Goal: Book appointment/travel/reservation

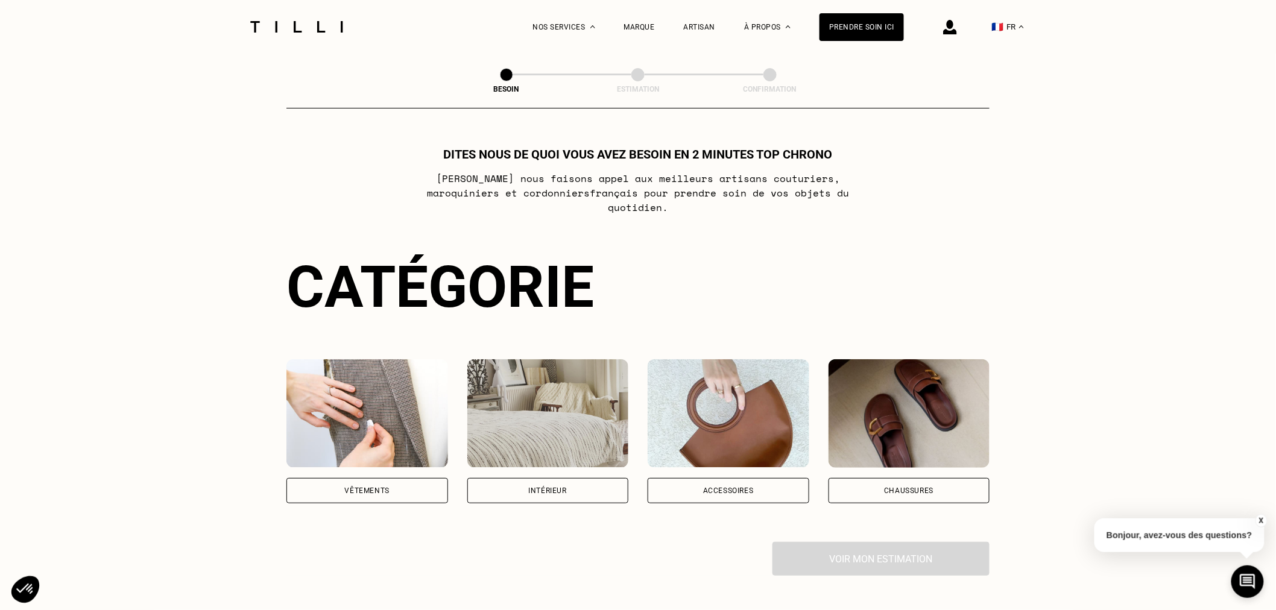
click at [562, 482] on div "Intérieur" at bounding box center [548, 490] width 162 height 25
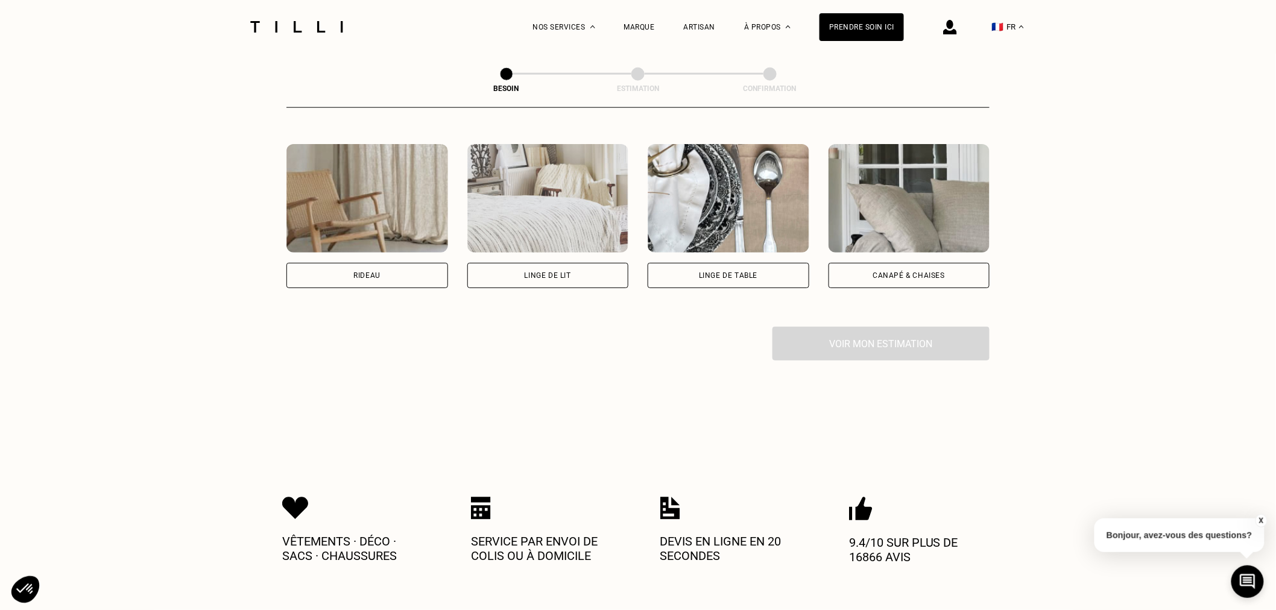
scroll to position [551, 0]
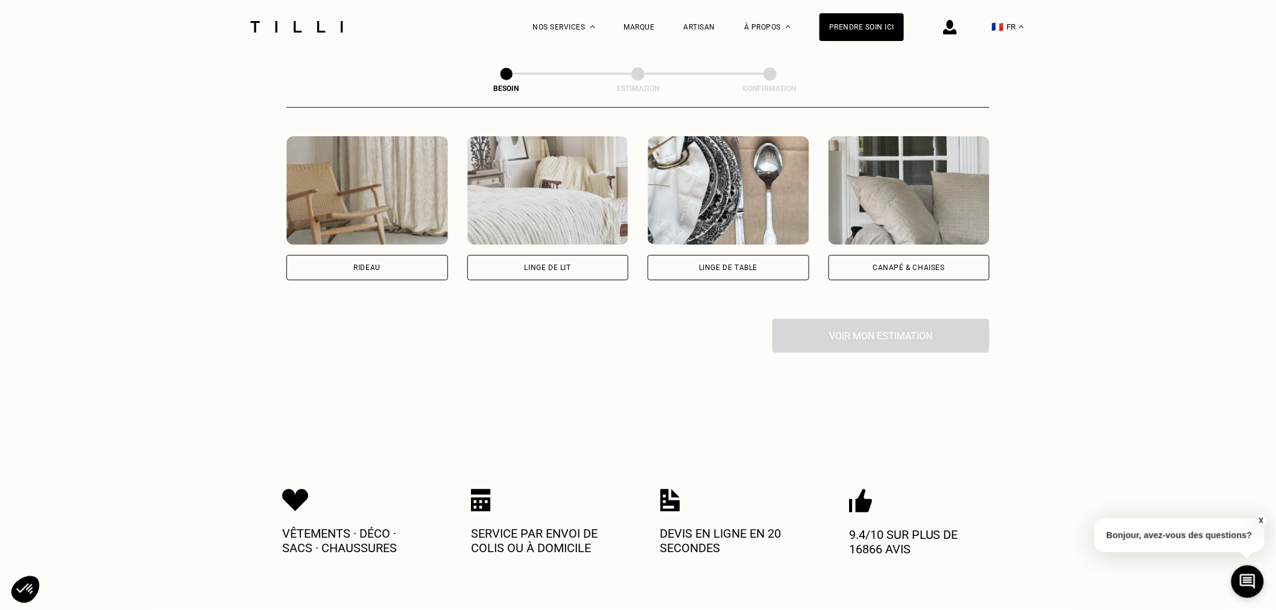
click at [386, 257] on div "Rideau" at bounding box center [367, 267] width 162 height 25
select select "FR"
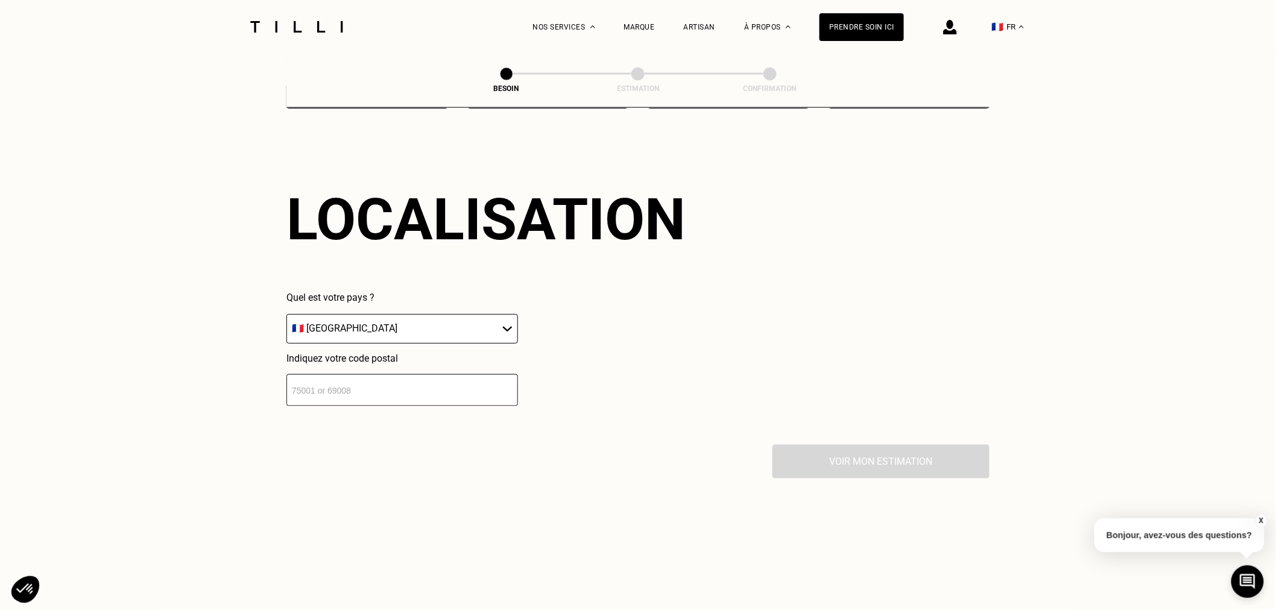
scroll to position [724, 0]
drag, startPoint x: 370, startPoint y: 386, endPoint x: 304, endPoint y: 394, distance: 66.2
click at [370, 386] on input "number" at bounding box center [402, 389] width 232 height 32
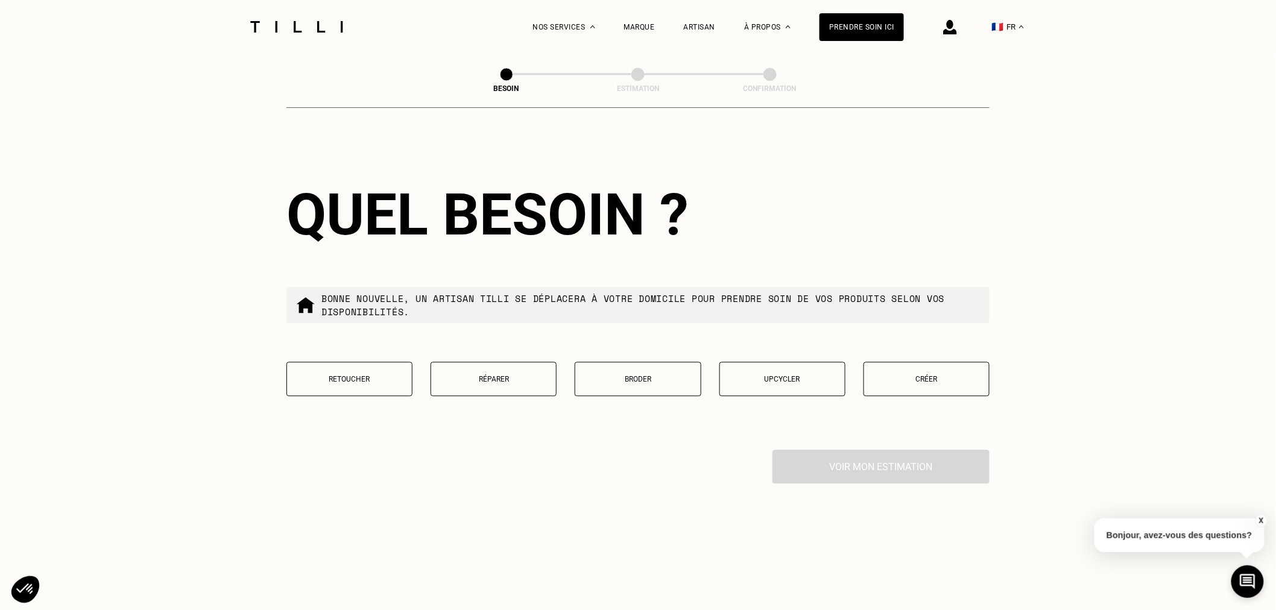
scroll to position [1026, 0]
type input "13015"
click at [346, 376] on p "Retoucher" at bounding box center [349, 378] width 113 height 8
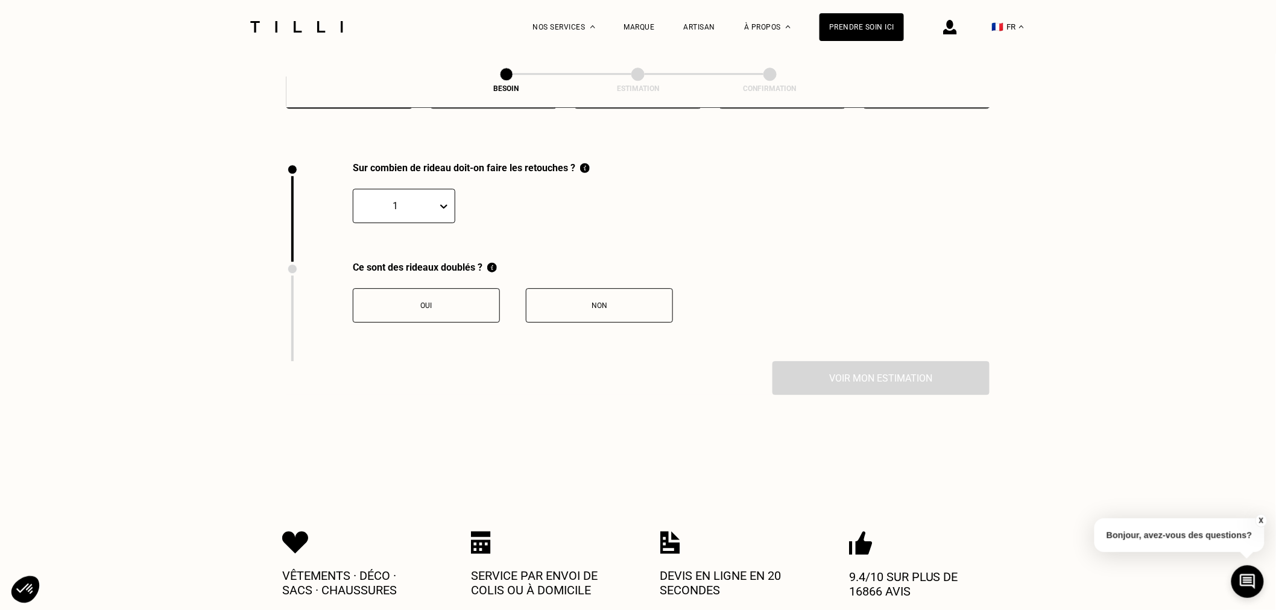
scroll to position [1336, 0]
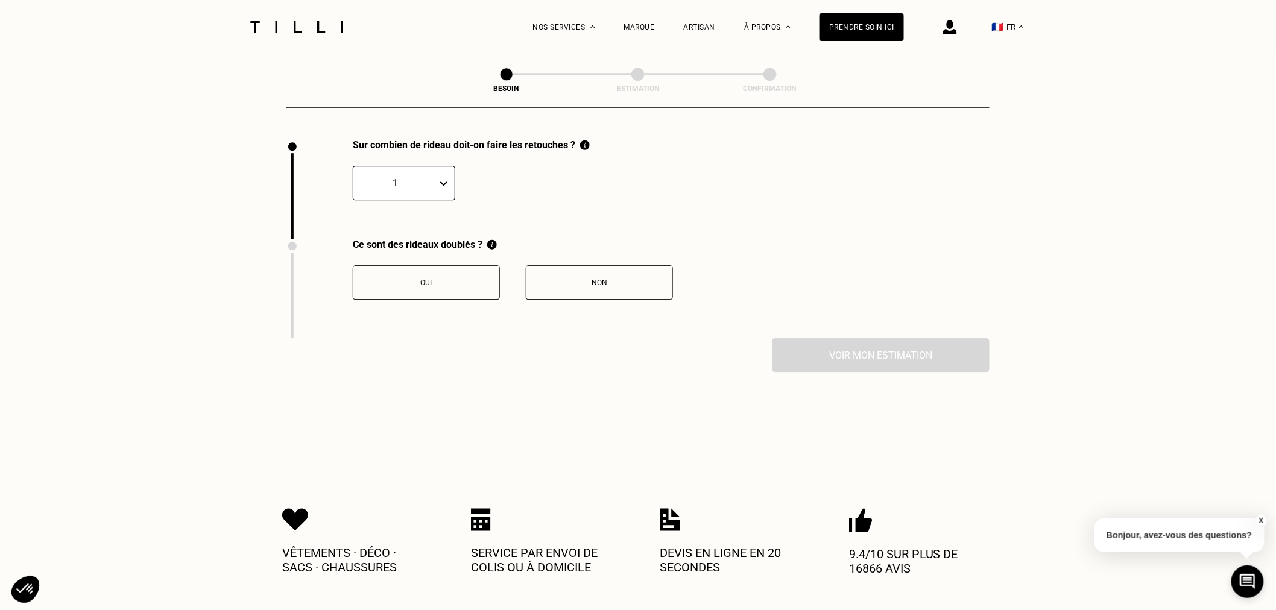
click at [420, 168] on div "1" at bounding box center [404, 183] width 103 height 34
click at [380, 233] on div "2" at bounding box center [404, 241] width 103 height 22
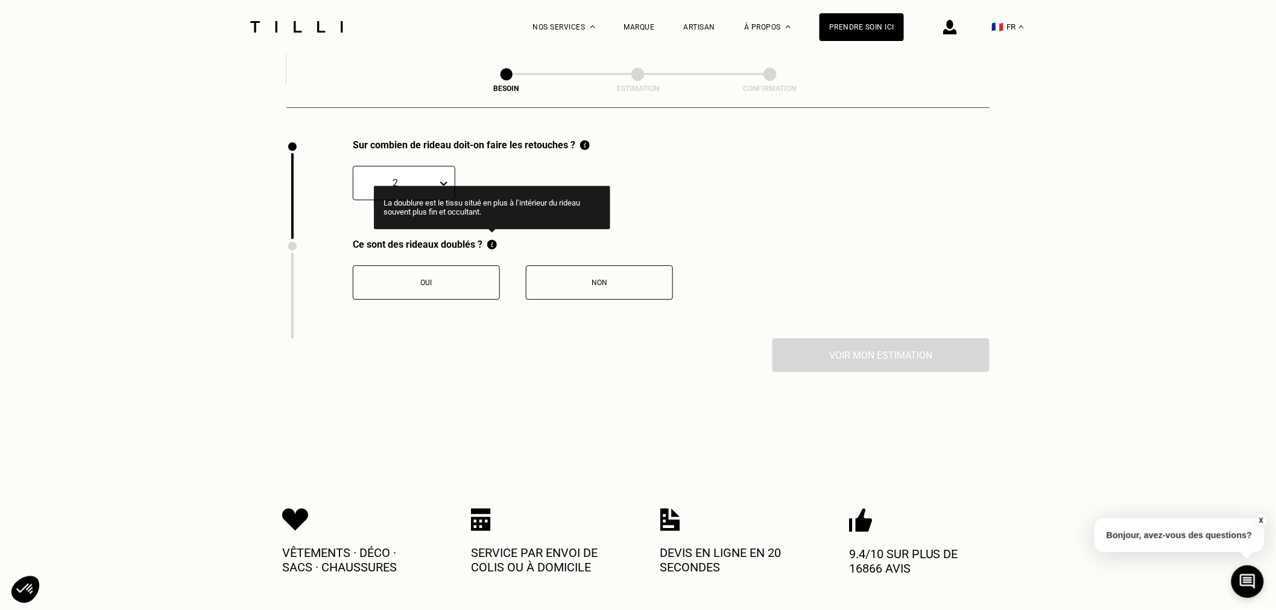
click at [493, 241] on img at bounding box center [492, 244] width 10 height 11
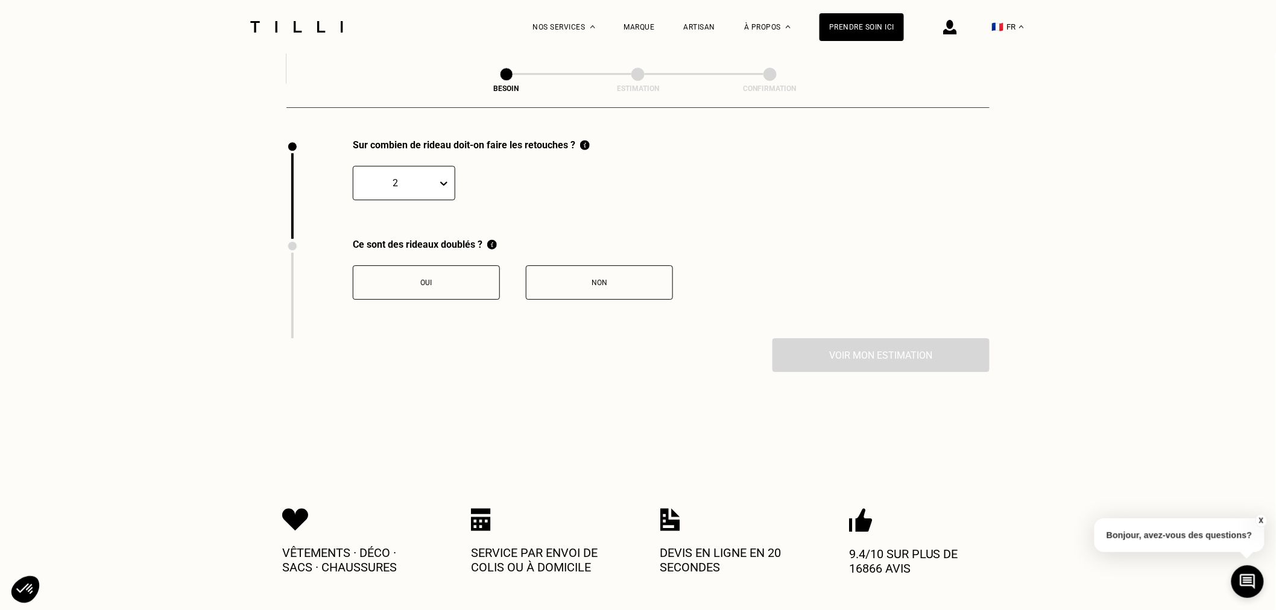
click at [601, 270] on button "Non" at bounding box center [599, 282] width 147 height 34
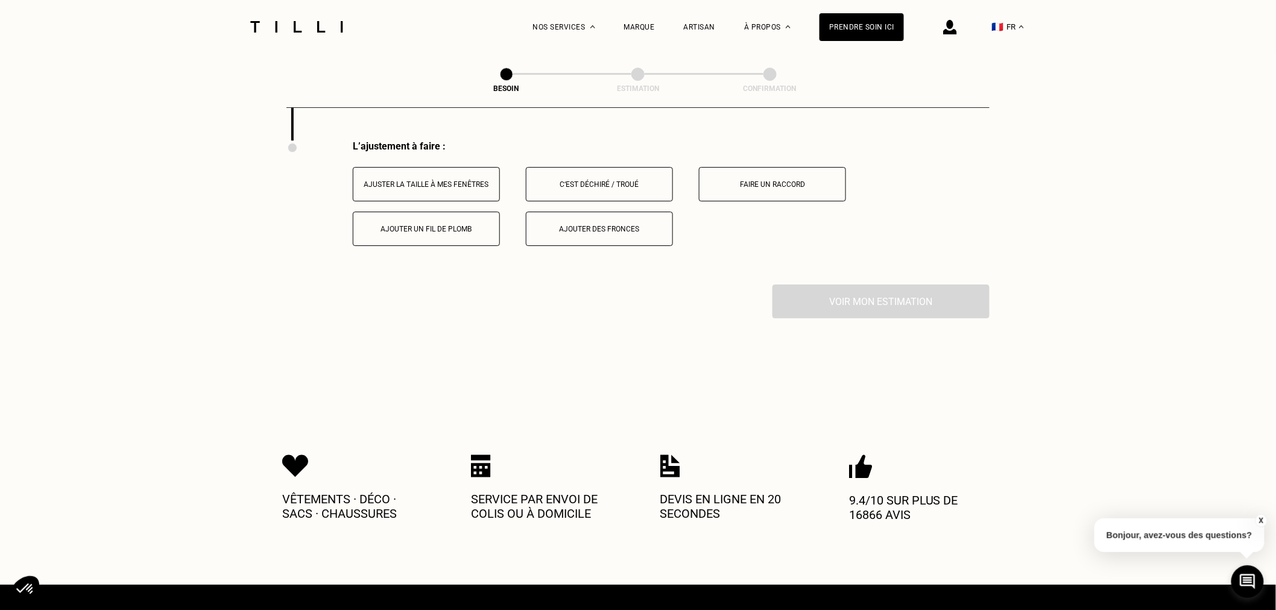
scroll to position [1536, 0]
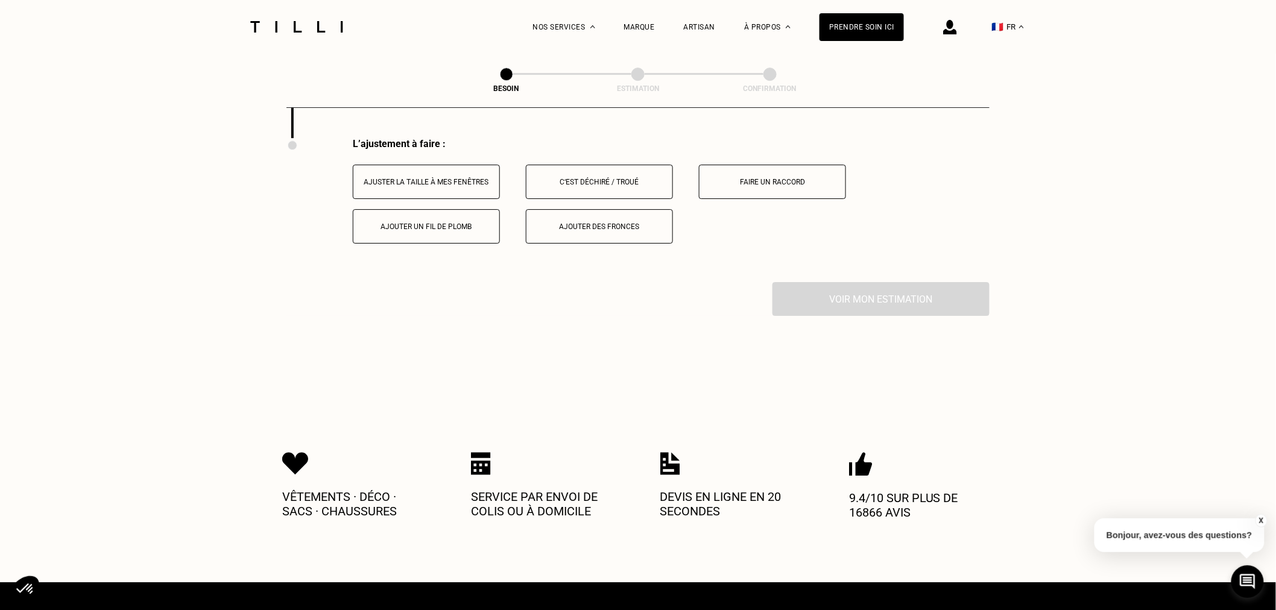
click at [419, 192] on button "Ajuster la taille à mes fenêtres" at bounding box center [426, 182] width 147 height 34
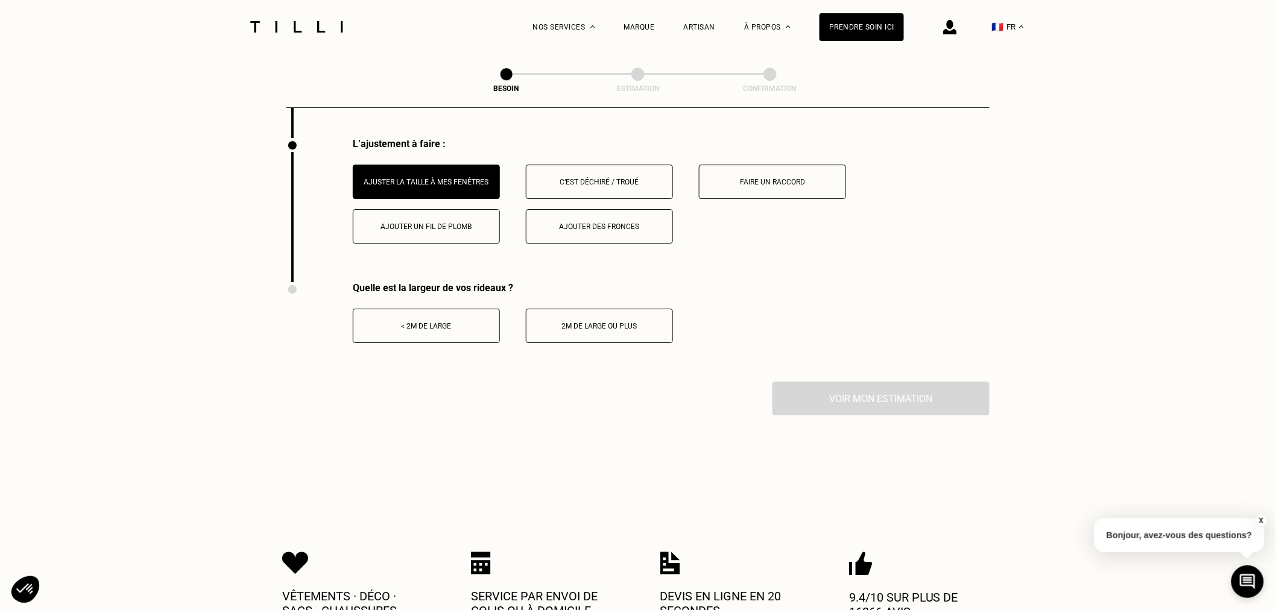
click at [429, 328] on div "< 2m de large" at bounding box center [426, 326] width 134 height 8
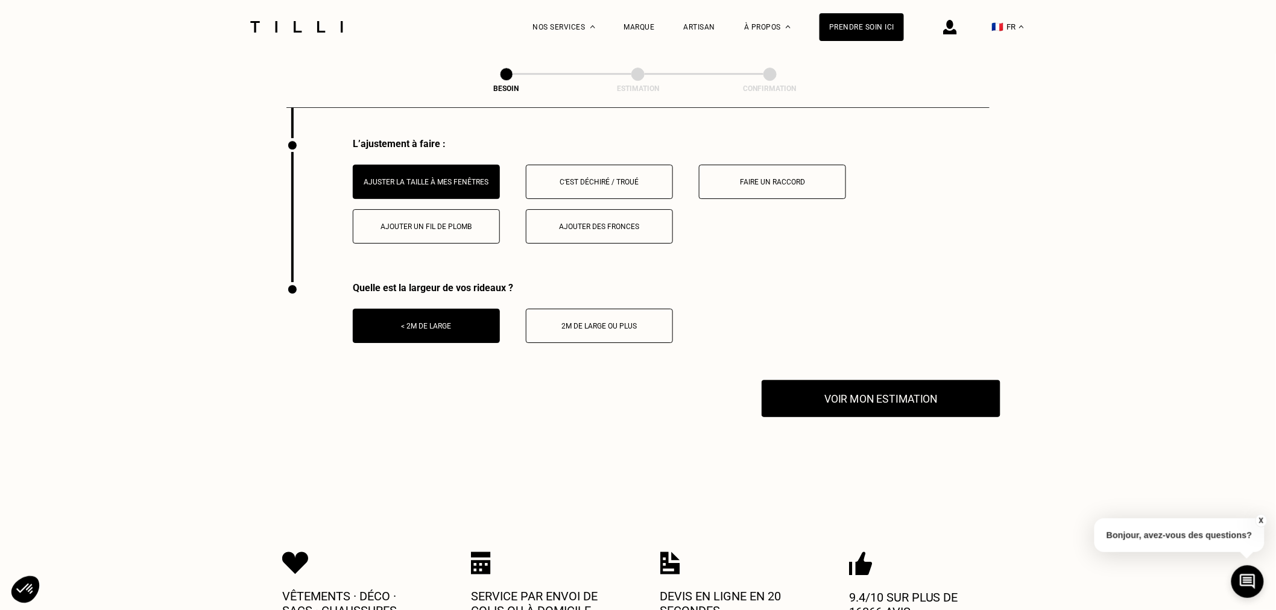
click at [942, 390] on button "Voir mon estimation" at bounding box center [881, 398] width 239 height 37
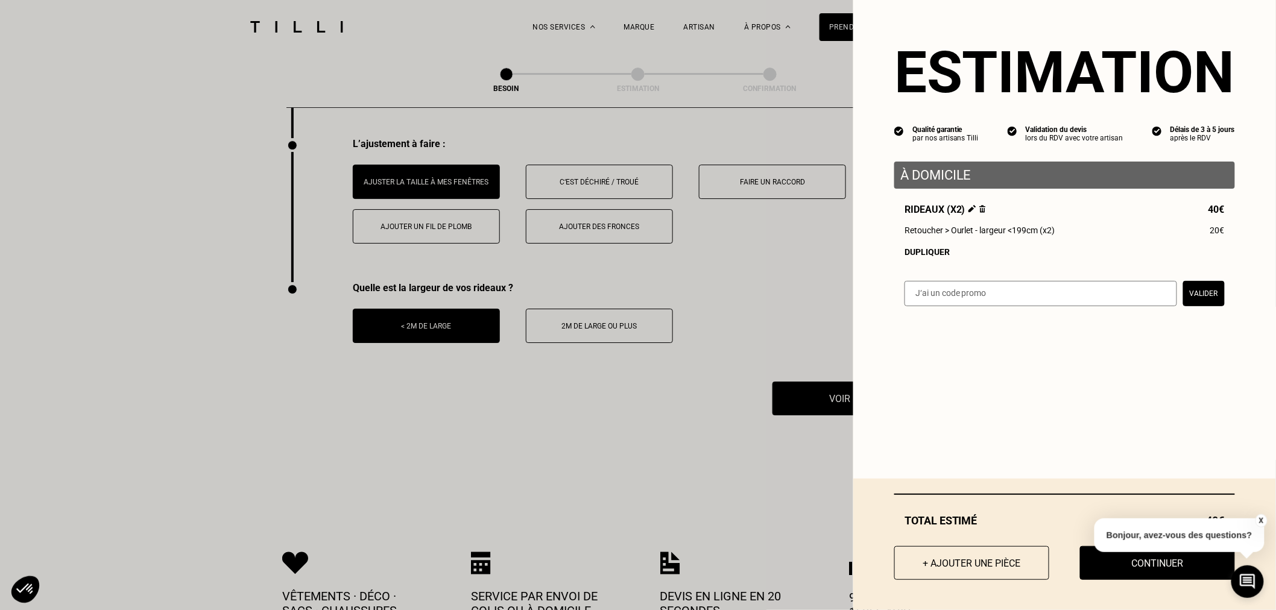
click at [1262, 519] on button "X" at bounding box center [1261, 520] width 12 height 13
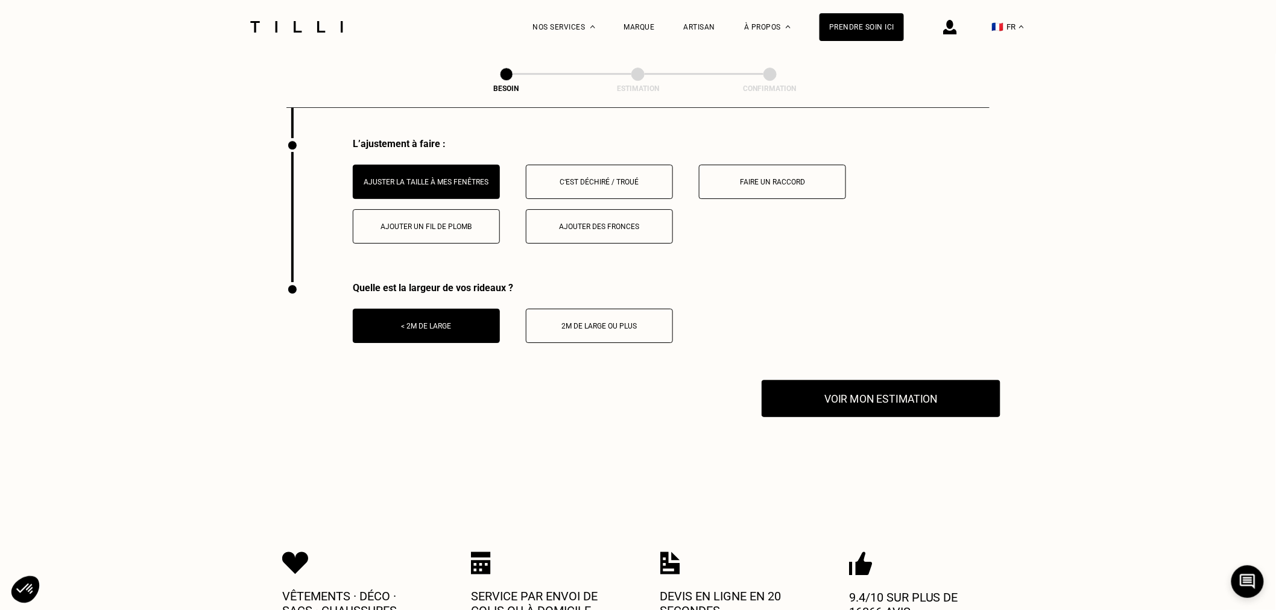
click at [879, 405] on button "Voir mon estimation" at bounding box center [881, 398] width 239 height 37
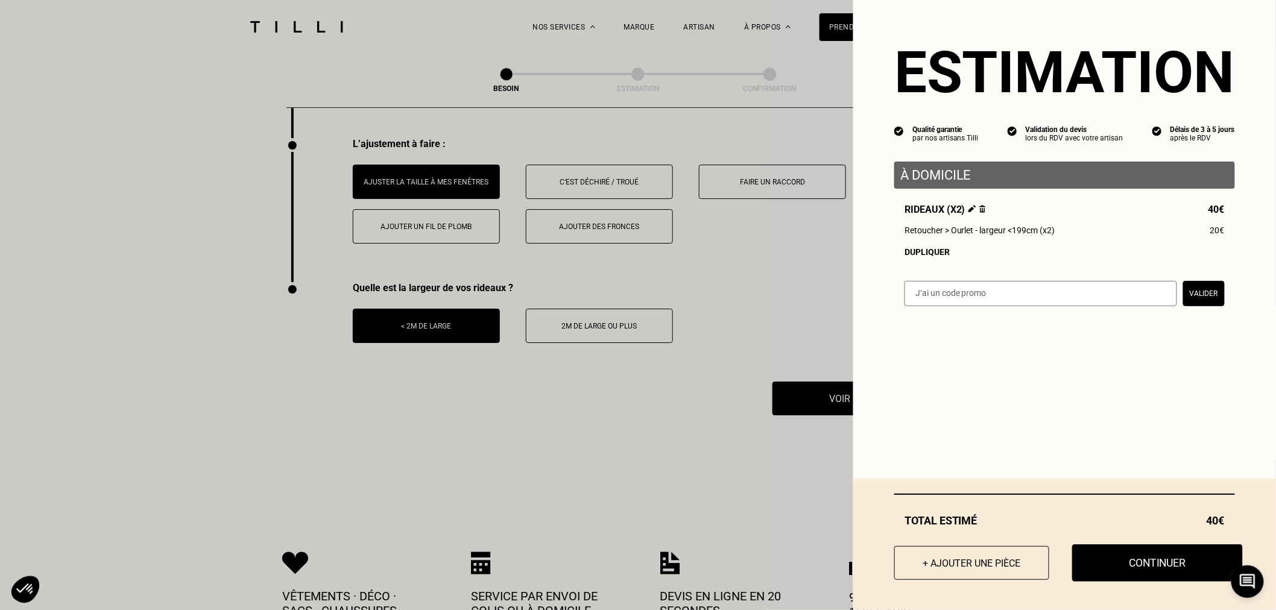
click at [1123, 568] on button "Continuer" at bounding box center [1157, 563] width 171 height 37
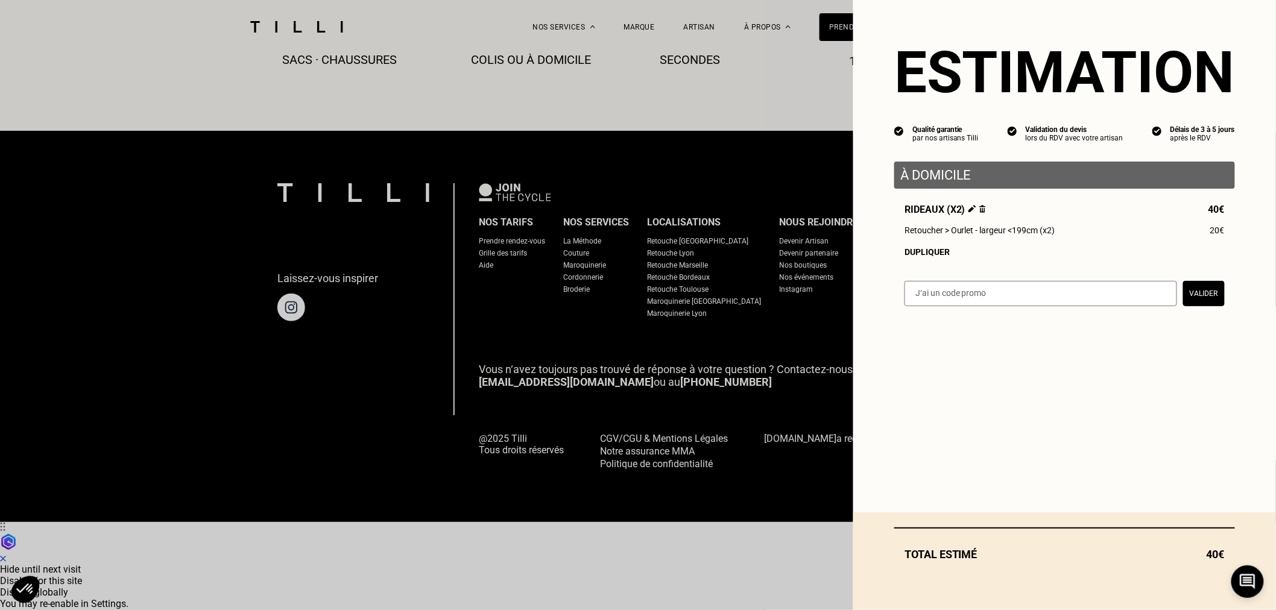
scroll to position [612, 0]
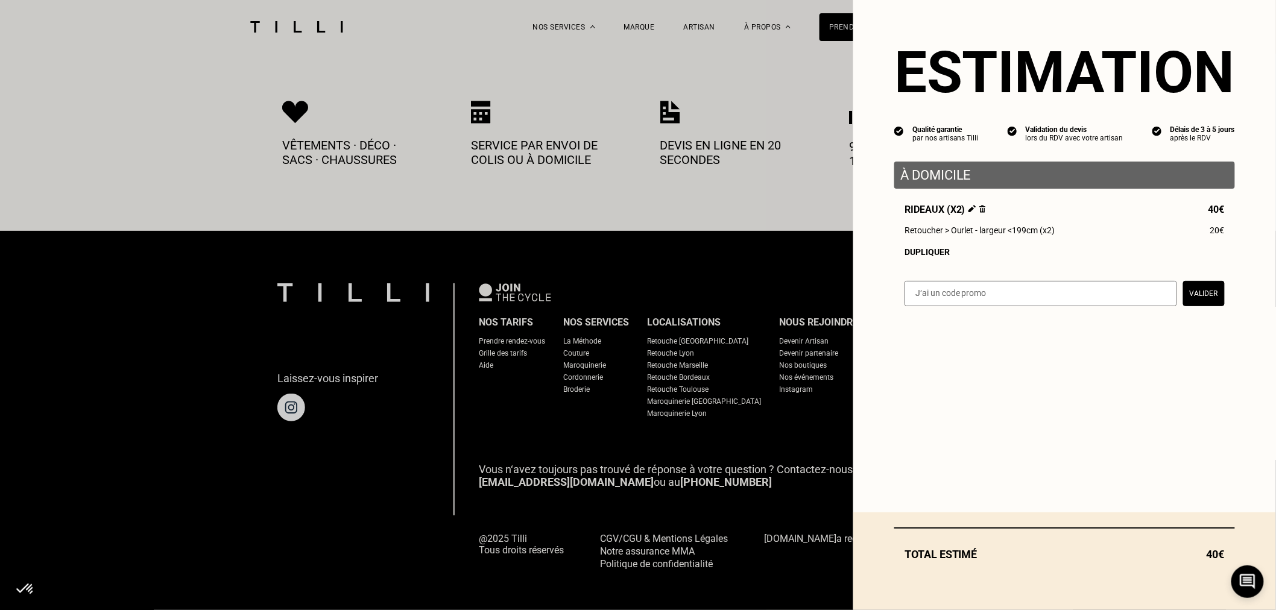
select select "FR"
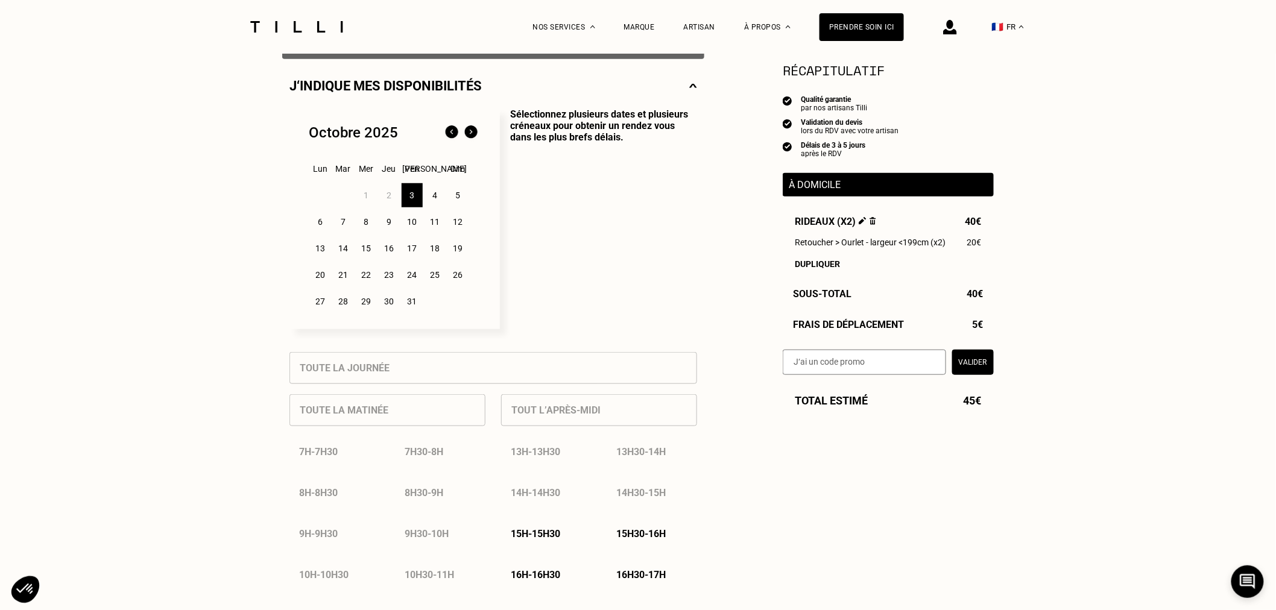
scroll to position [268, 0]
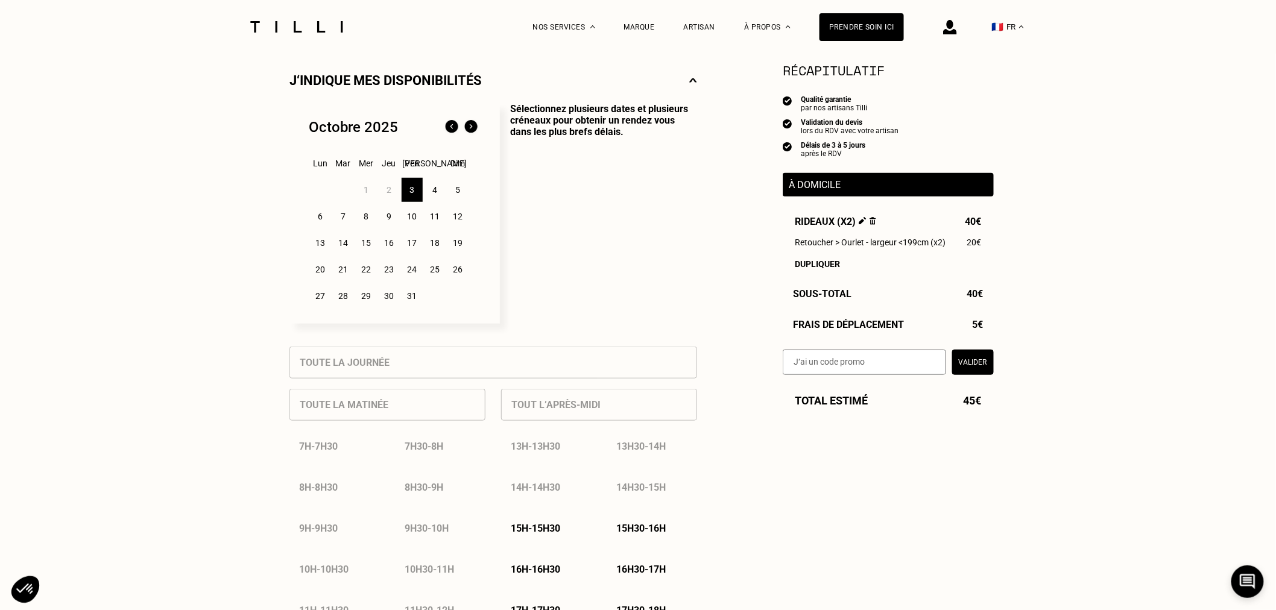
click at [414, 194] on div "3" at bounding box center [412, 190] width 21 height 24
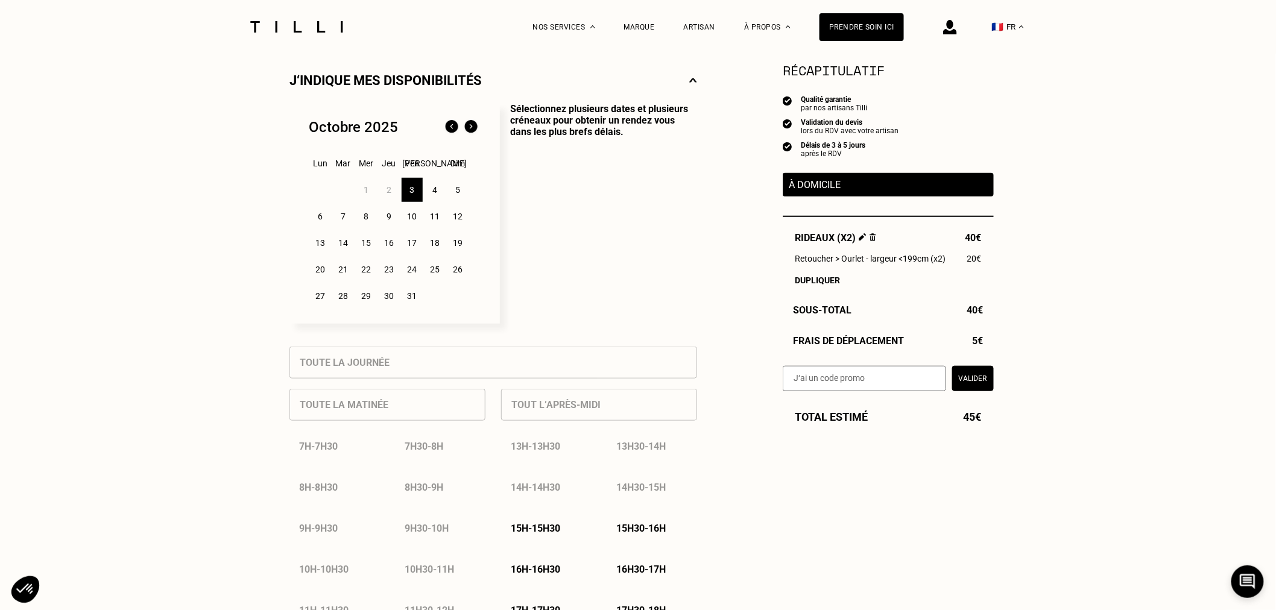
click at [592, 245] on p "Sélectionnez plusieurs dates et plusieurs créneaux pour obtenir un rendez vous …" at bounding box center [598, 213] width 197 height 221
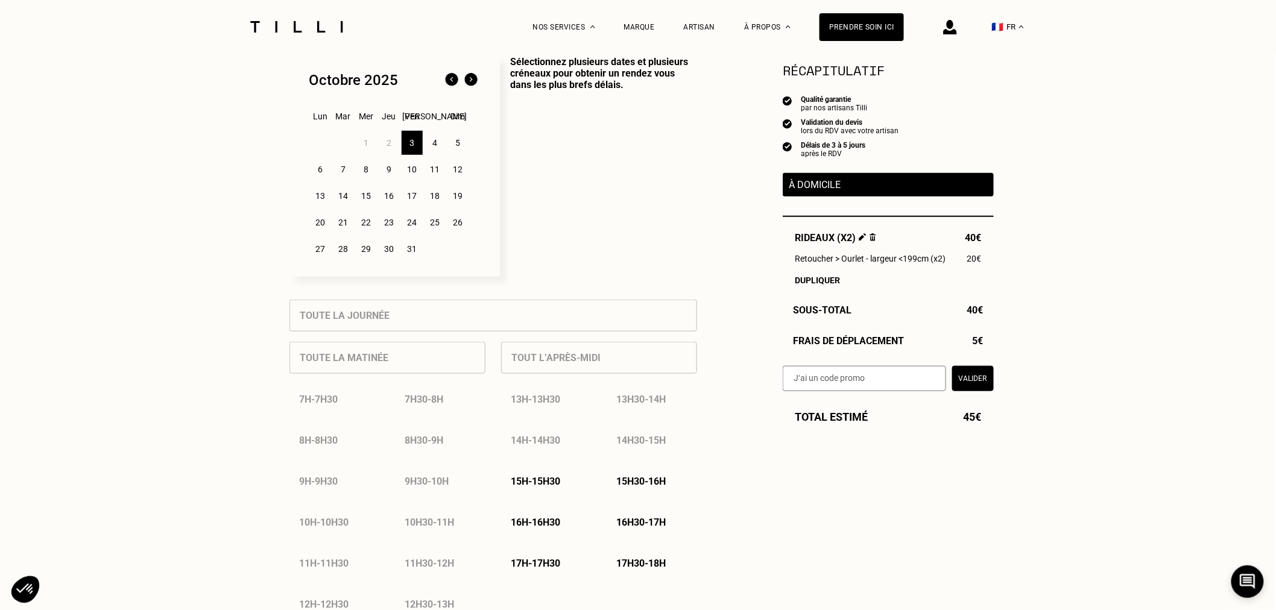
scroll to position [335, 0]
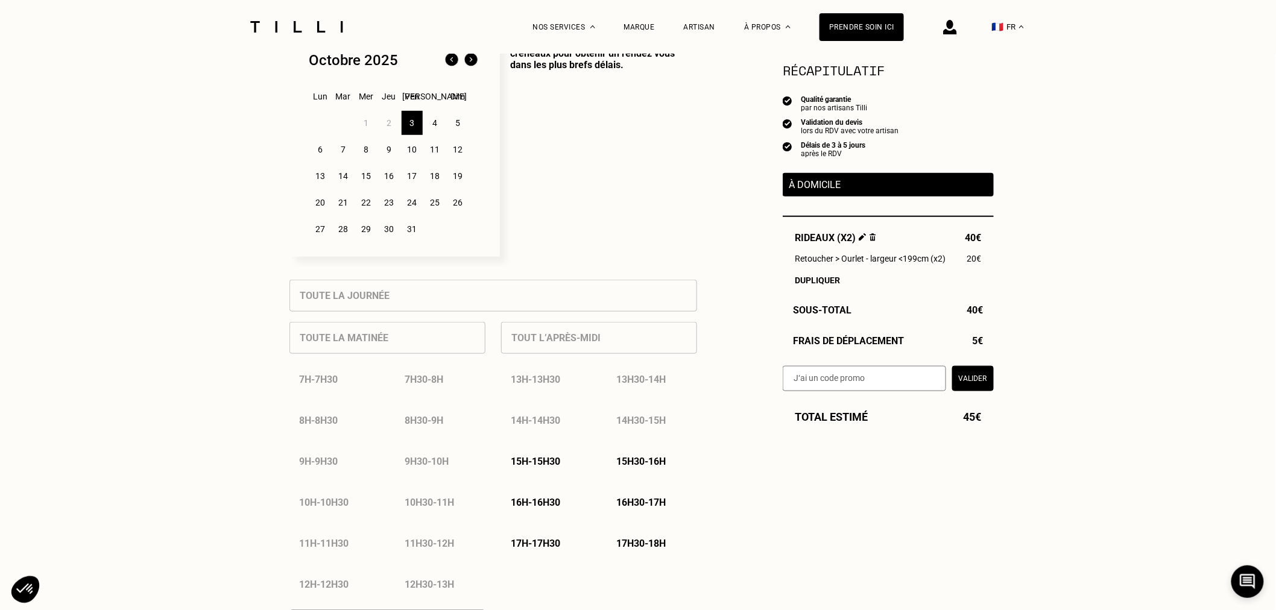
click at [554, 465] on p "15h - 15h30" at bounding box center [535, 461] width 49 height 11
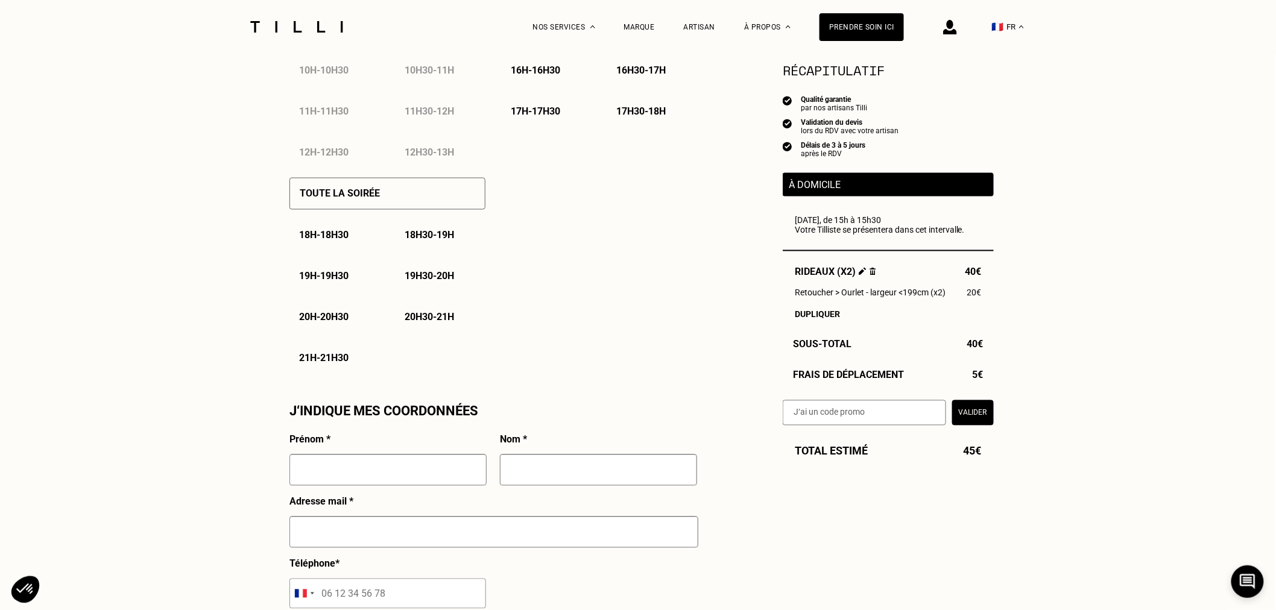
scroll to position [737, 0]
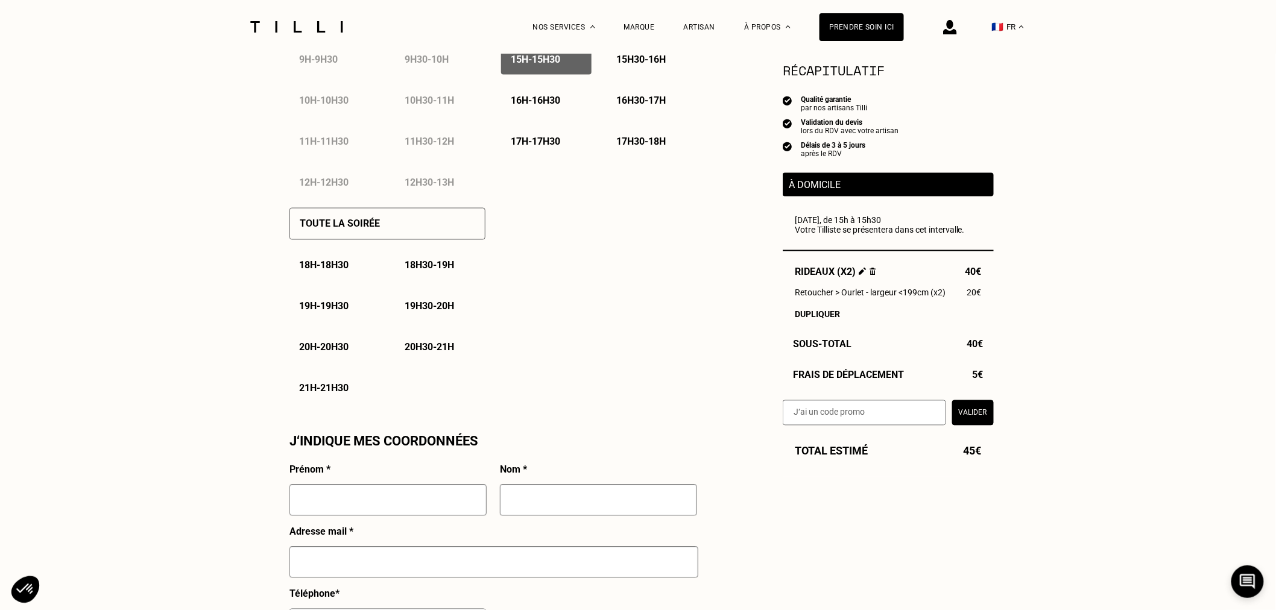
click at [340, 230] on p "Toute la soirée" at bounding box center [340, 223] width 80 height 11
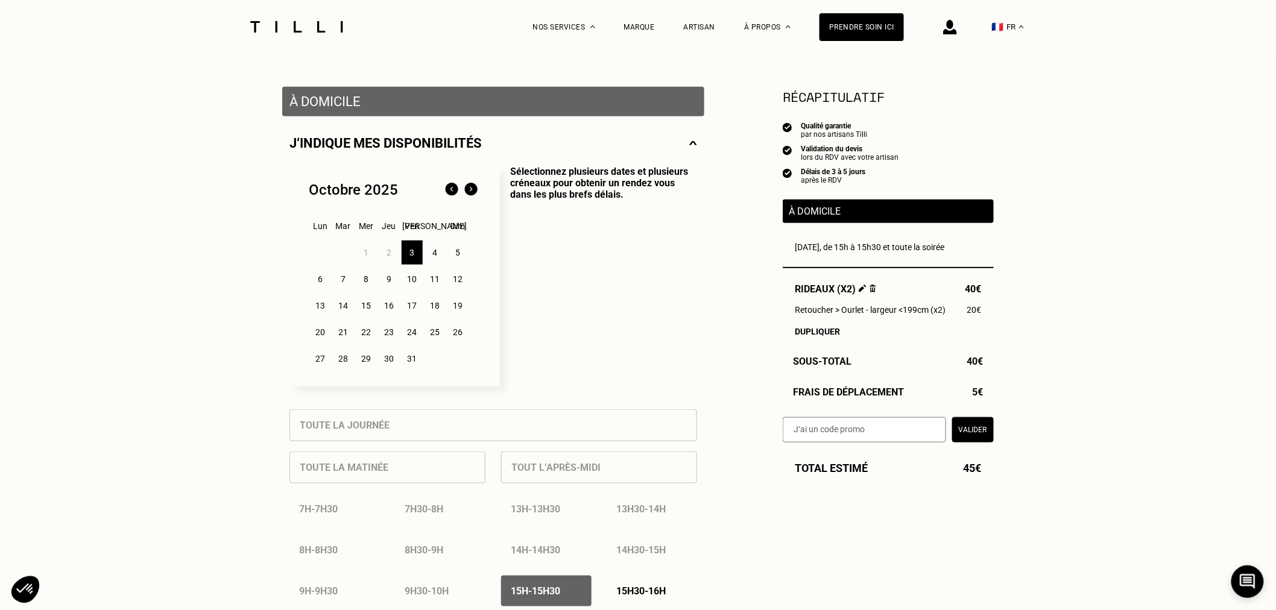
scroll to position [201, 0]
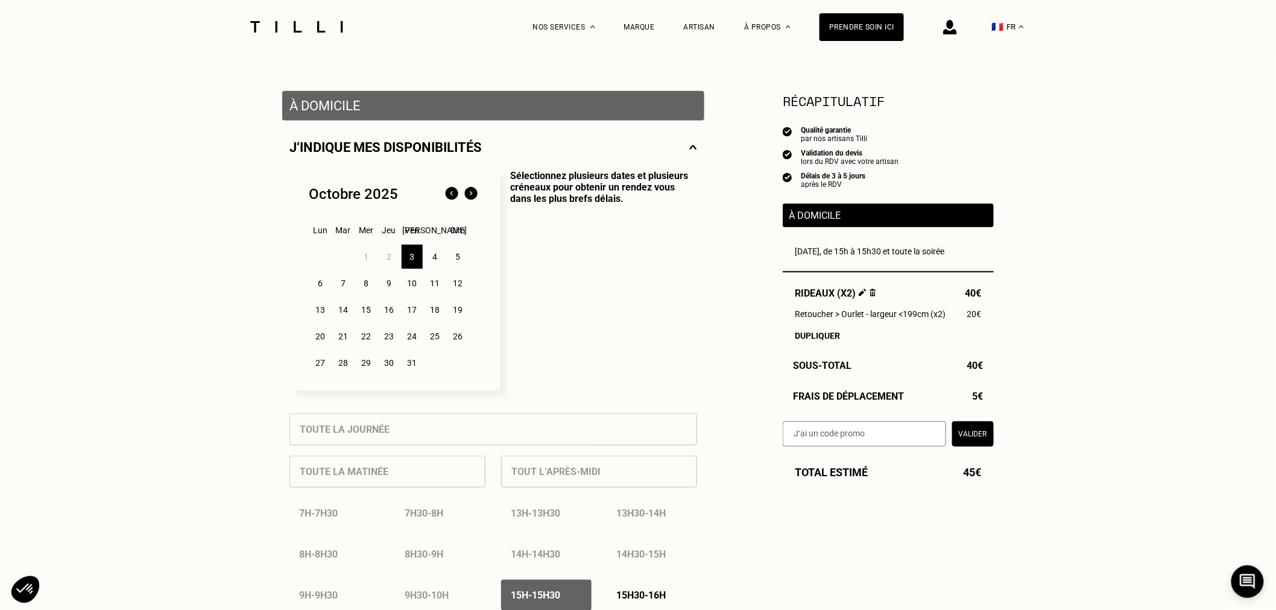
click at [432, 262] on div "4" at bounding box center [435, 257] width 21 height 24
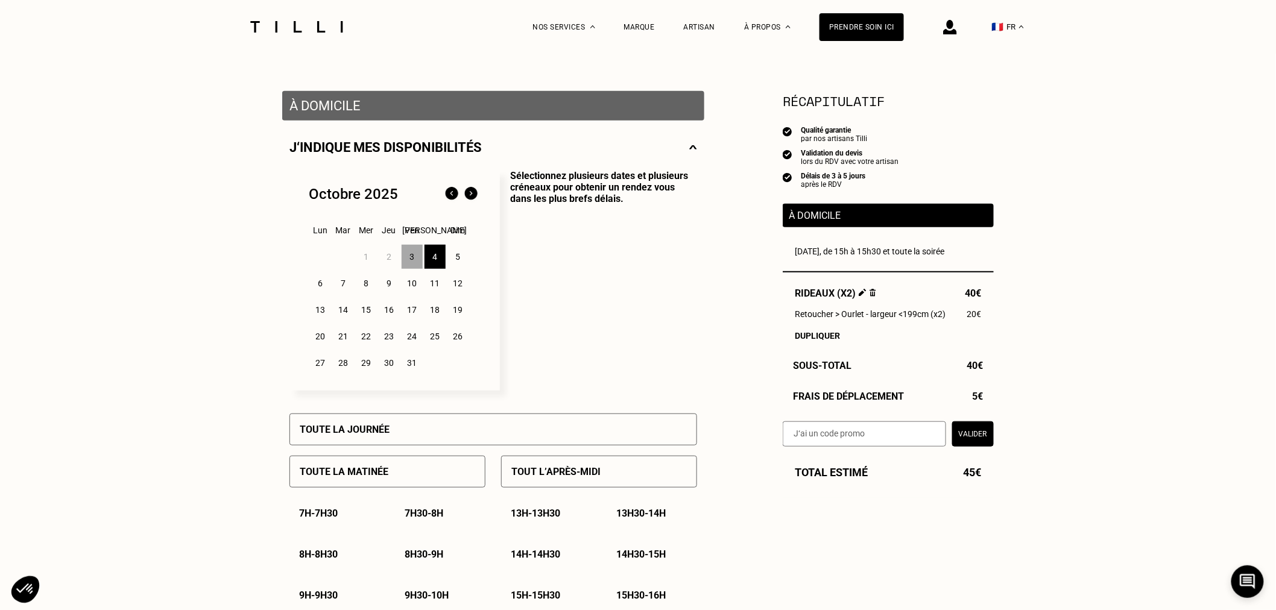
click at [519, 435] on div "Toute la journée" at bounding box center [493, 430] width 408 height 32
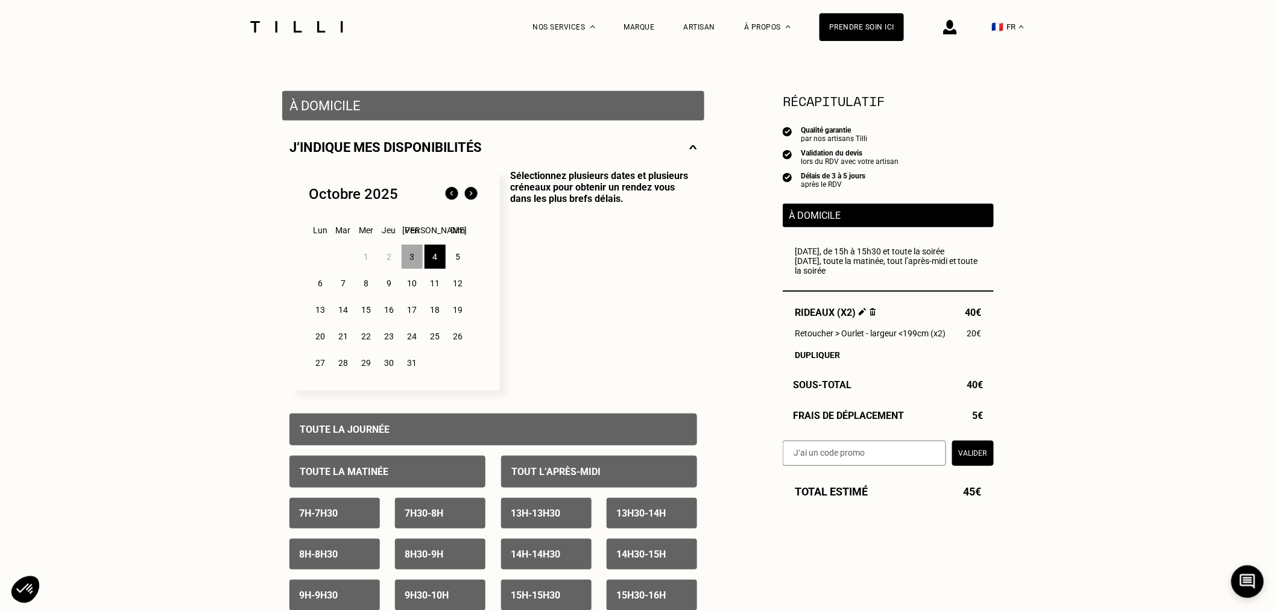
click at [460, 256] on div "5" at bounding box center [457, 257] width 21 height 24
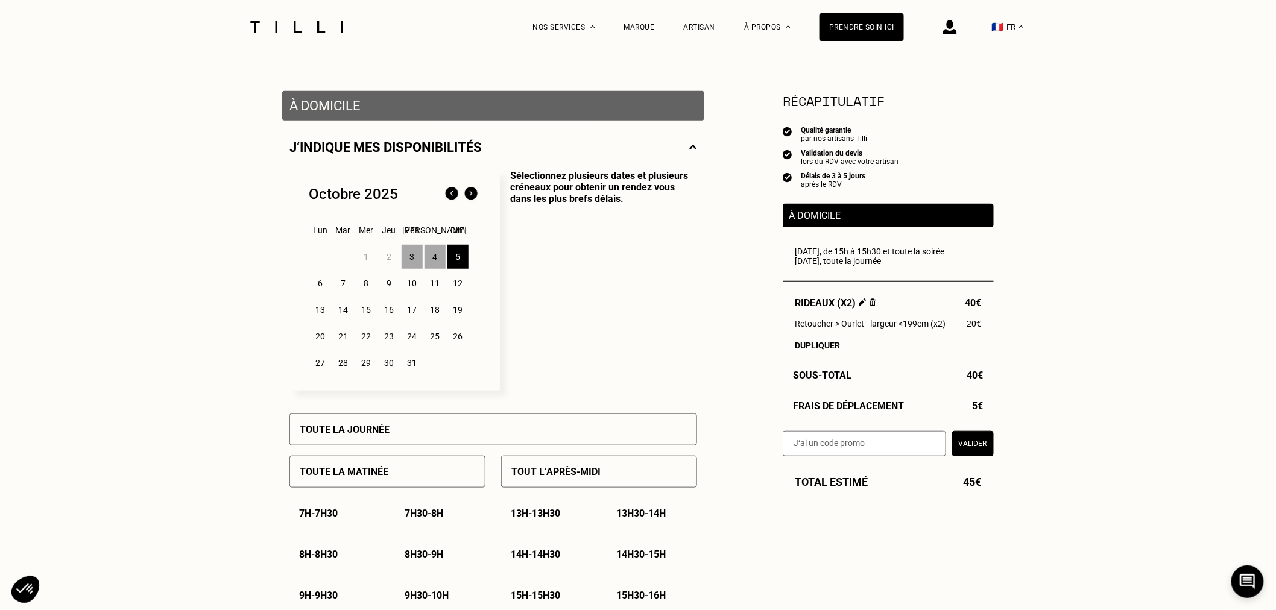
click at [469, 432] on div "Toute la journée" at bounding box center [493, 430] width 408 height 32
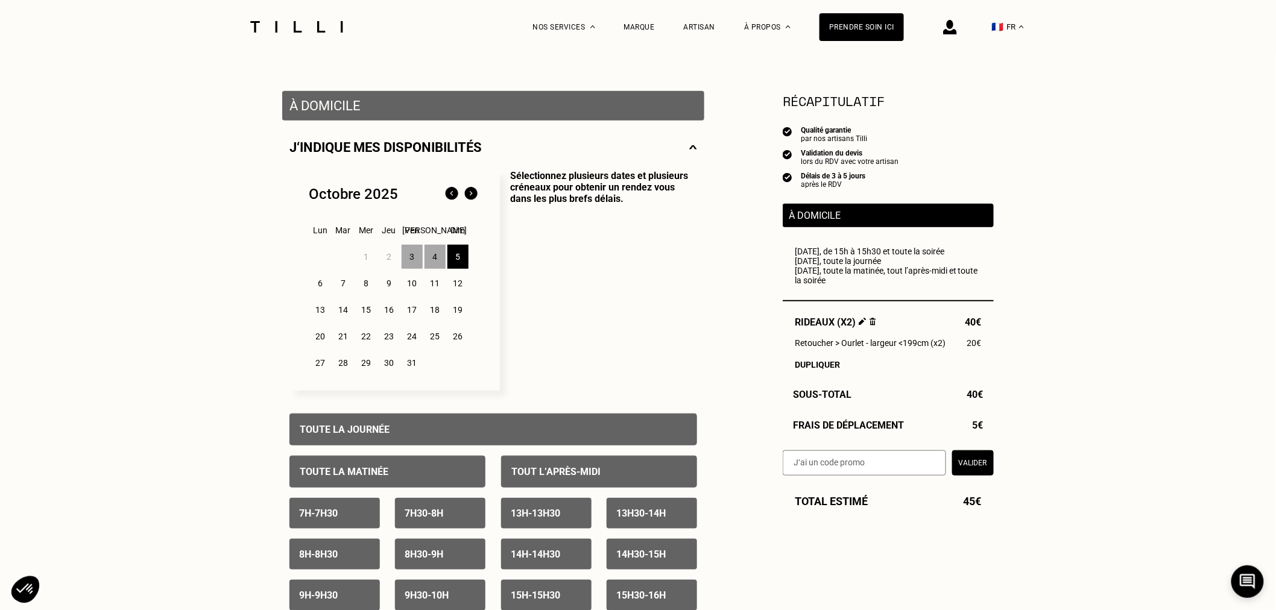
click at [467, 428] on div "Toute la journée" at bounding box center [493, 430] width 408 height 32
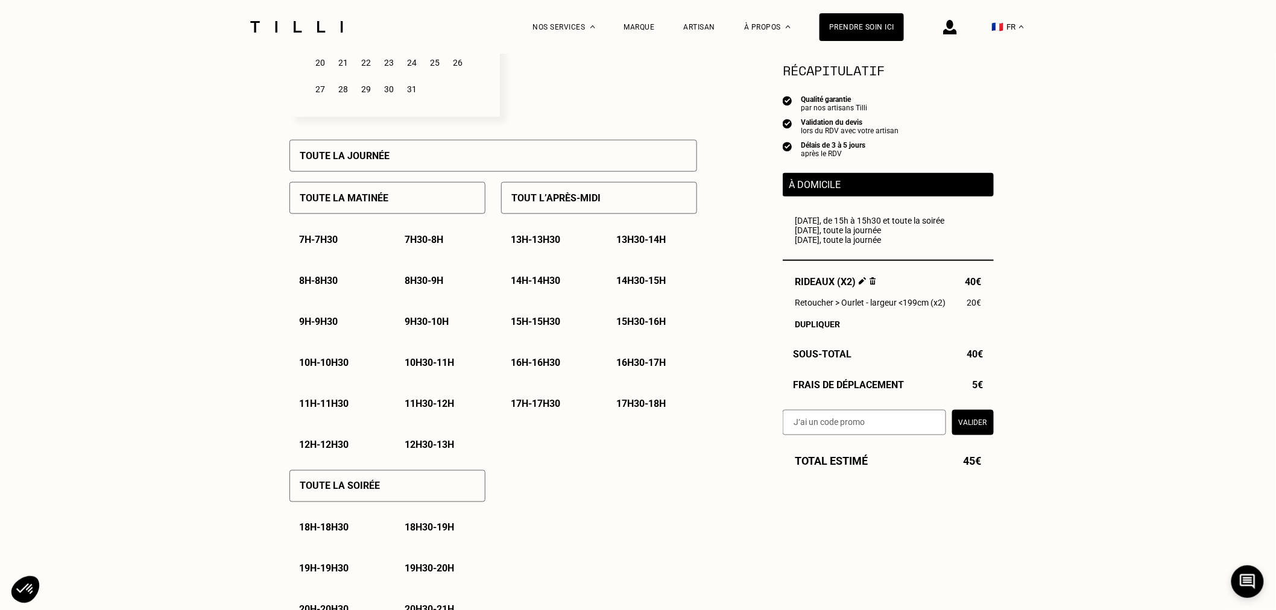
scroll to position [335, 0]
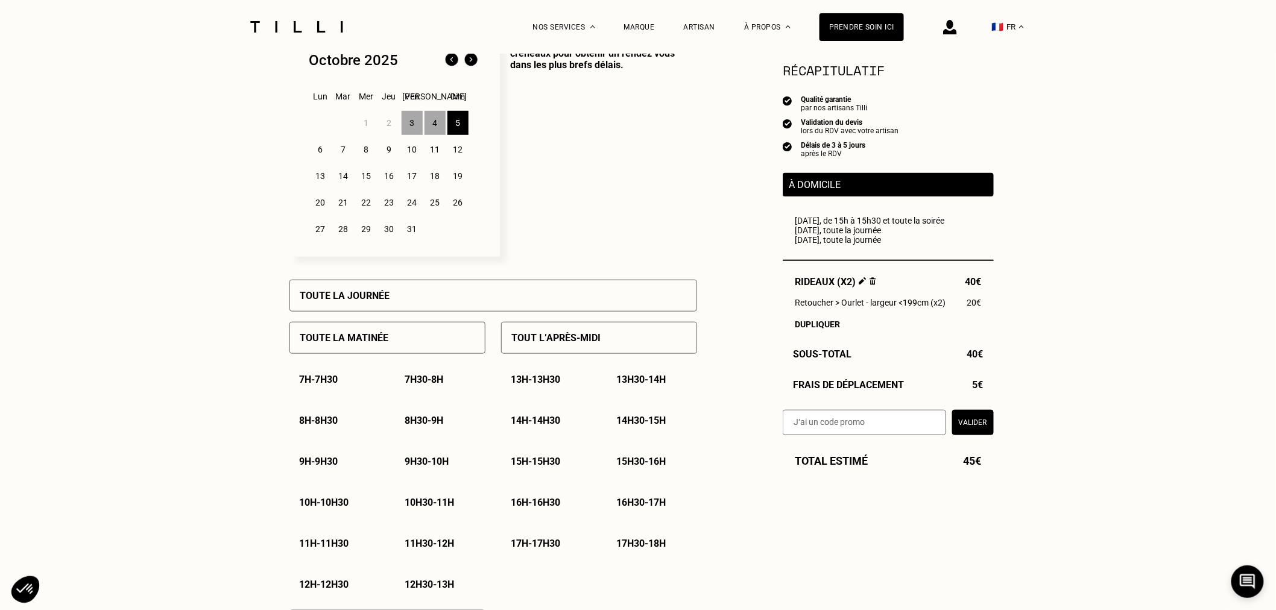
click at [322, 153] on div "6" at bounding box center [320, 149] width 21 height 24
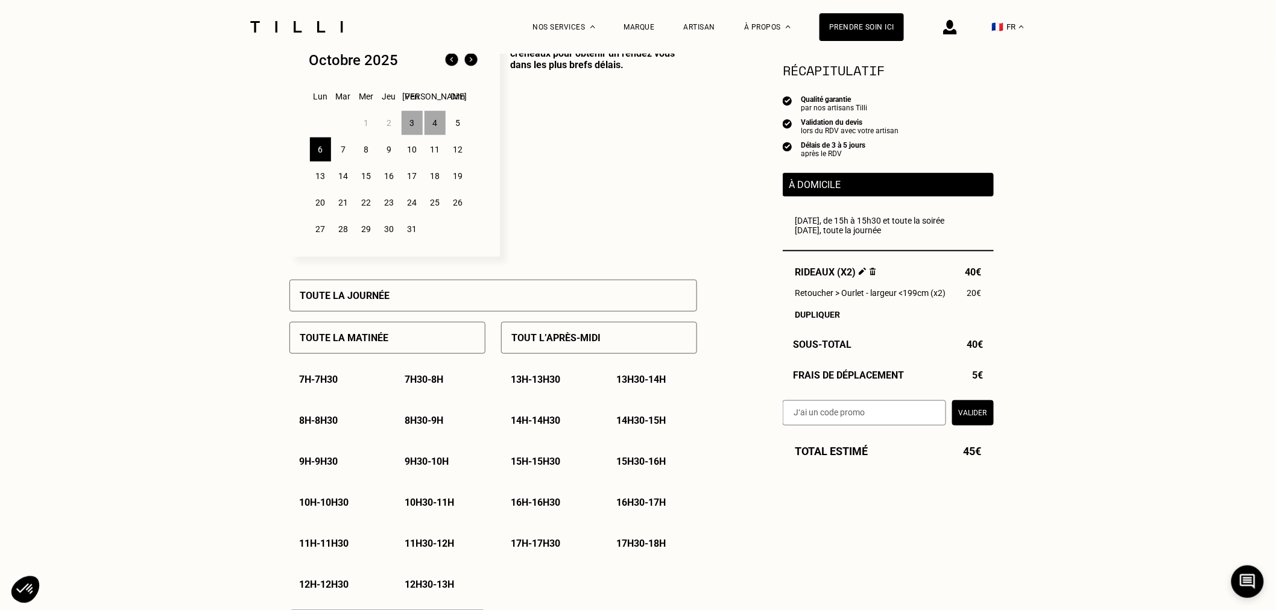
click at [354, 344] on p "Toute la matinée" at bounding box center [344, 337] width 89 height 11
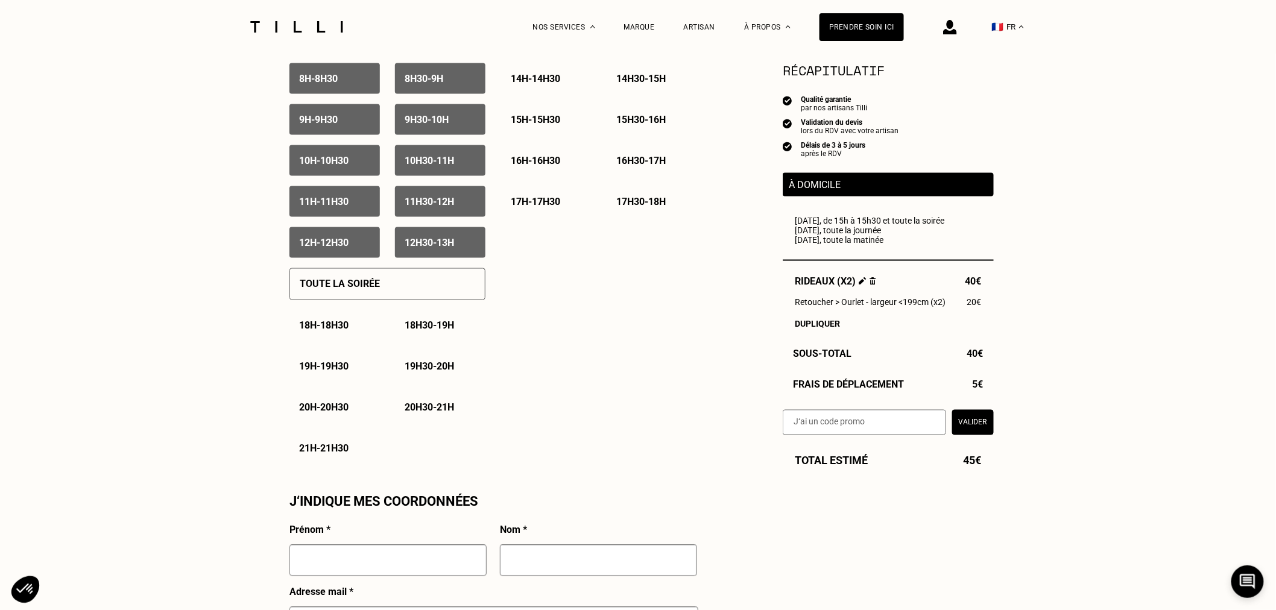
scroll to position [670, 0]
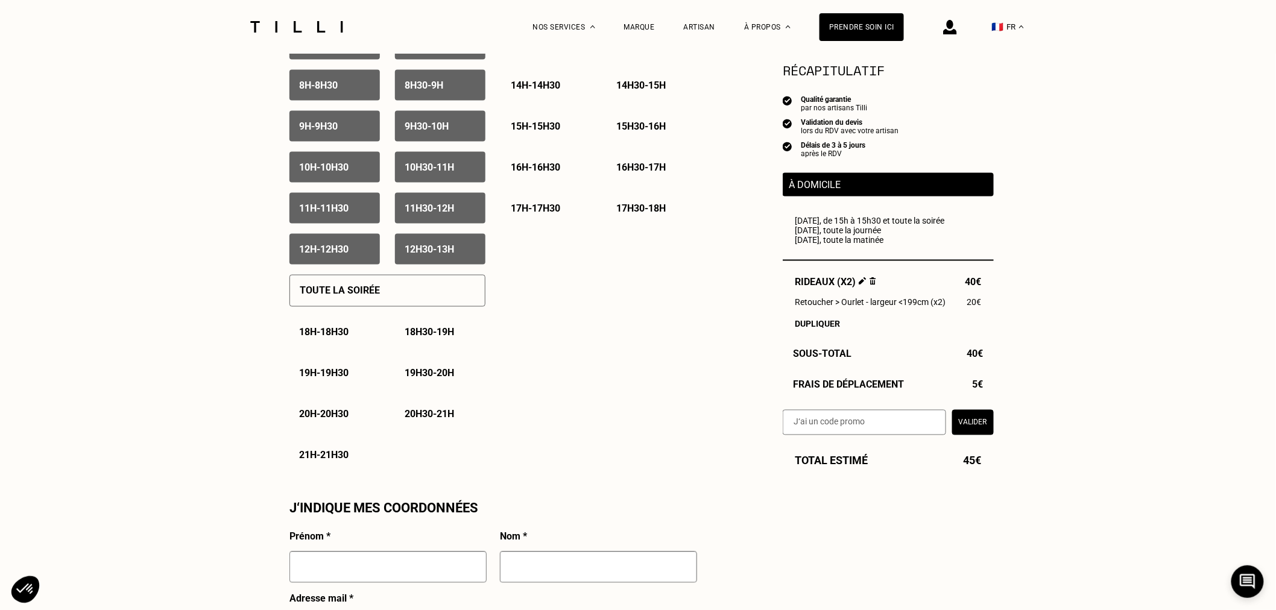
click at [423, 255] on p "12h30 - 13h" at bounding box center [429, 249] width 49 height 11
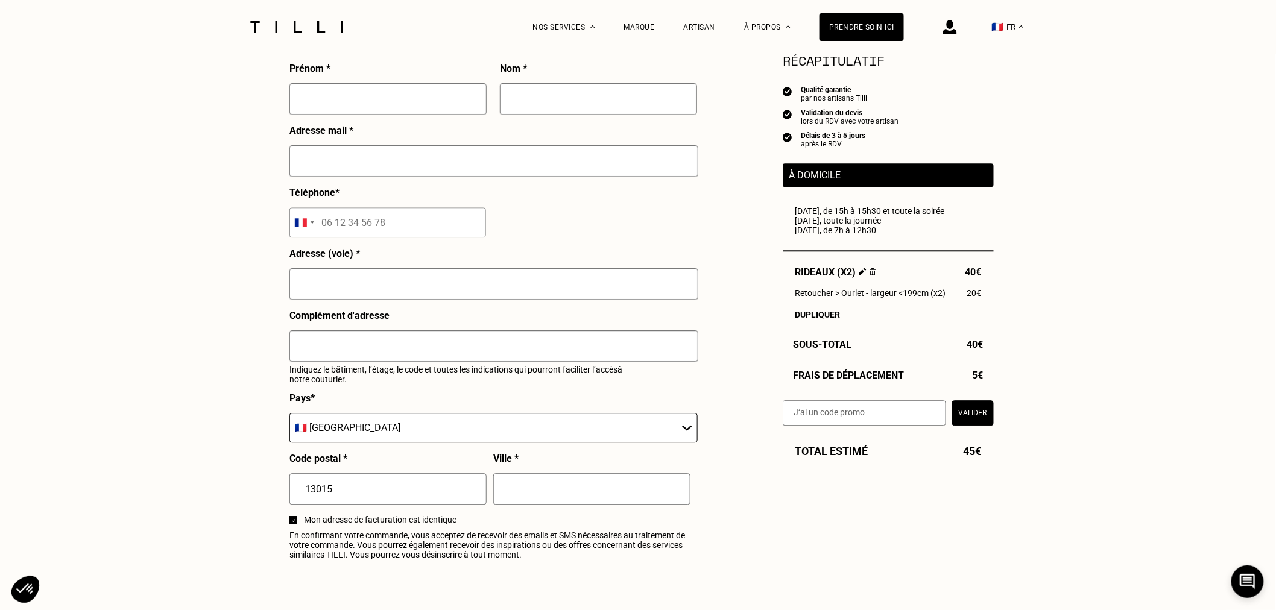
scroll to position [871, 0]
